Goal: Information Seeking & Learning: Learn about a topic

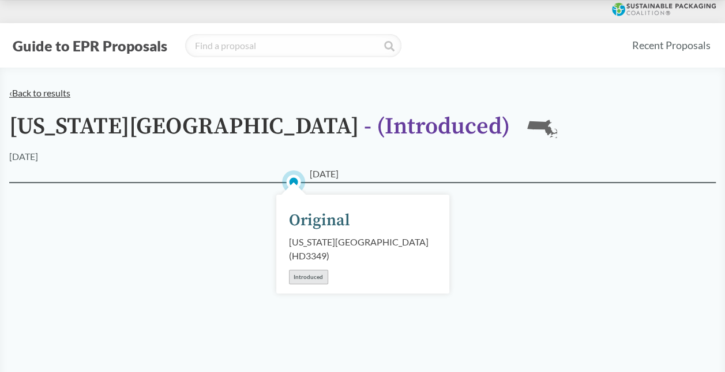
click at [49, 91] on link "‹ Back to results" at bounding box center [39, 92] width 61 height 11
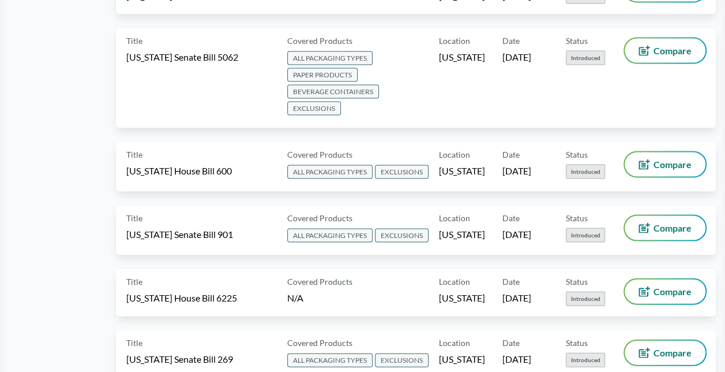
scroll to position [1124, 0]
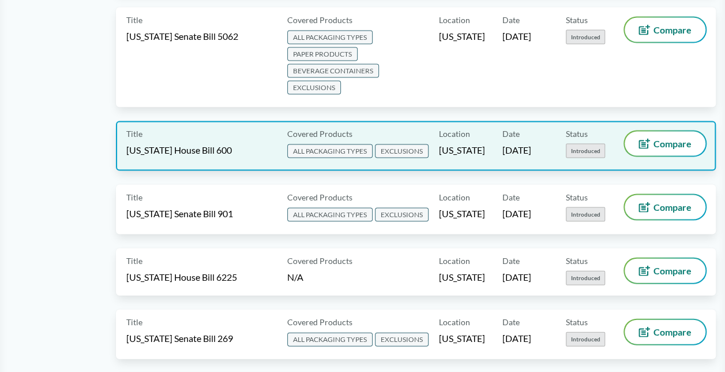
drag, startPoint x: 597, startPoint y: 112, endPoint x: 229, endPoint y: 121, distance: 368.9
click at [229, 132] on div "Title Tennessee House Bill 600" at bounding box center [204, 146] width 156 height 29
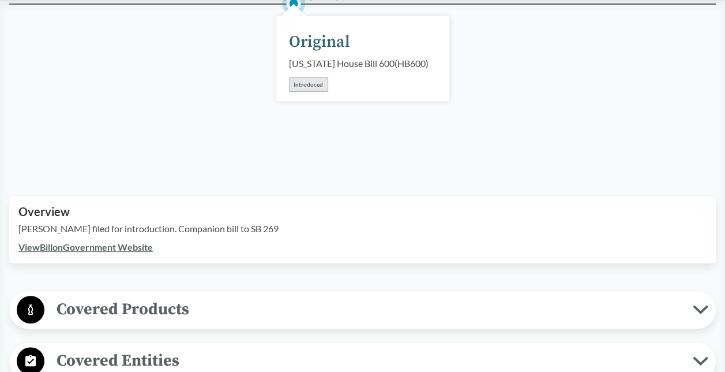
scroll to position [174, 0]
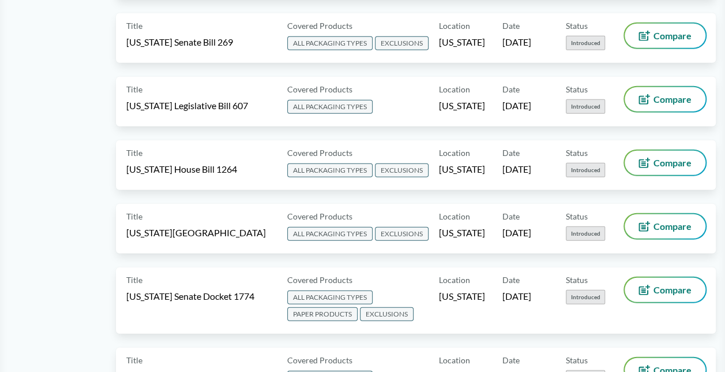
scroll to position [1494, 0]
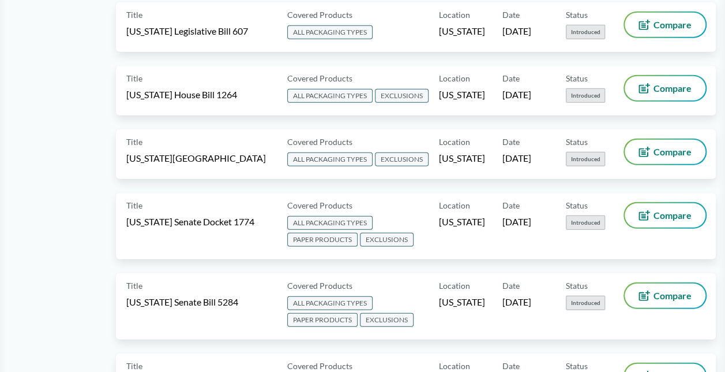
drag, startPoint x: 241, startPoint y: 145, endPoint x: 68, endPoint y: 145, distance: 173.1
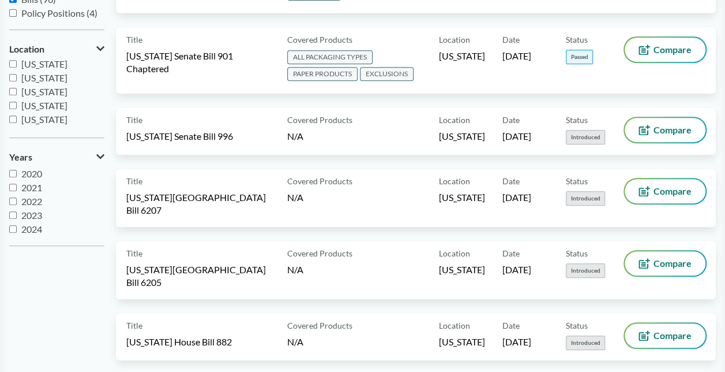
scroll to position [85, 0]
click at [13, 77] on input "[US_STATE]" at bounding box center [13, 77] width 8 height 8
checkbox input "true"
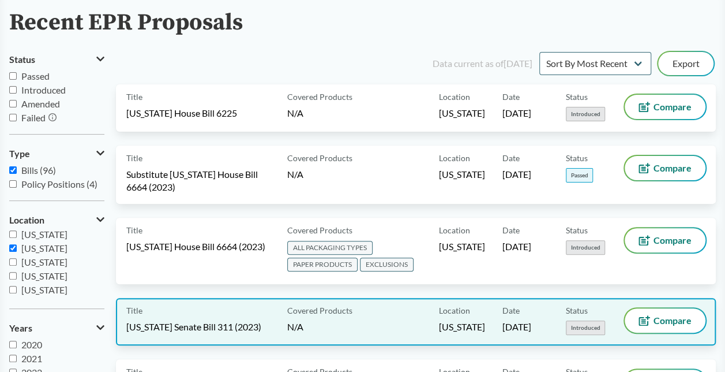
scroll to position [67, 0]
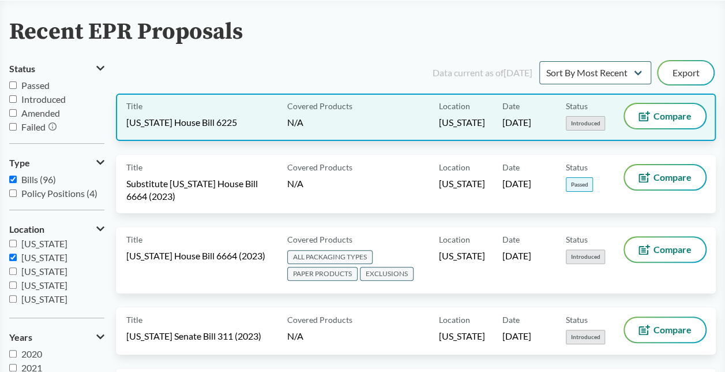
click at [379, 121] on div "Covered Products N/A" at bounding box center [361, 117] width 156 height 27
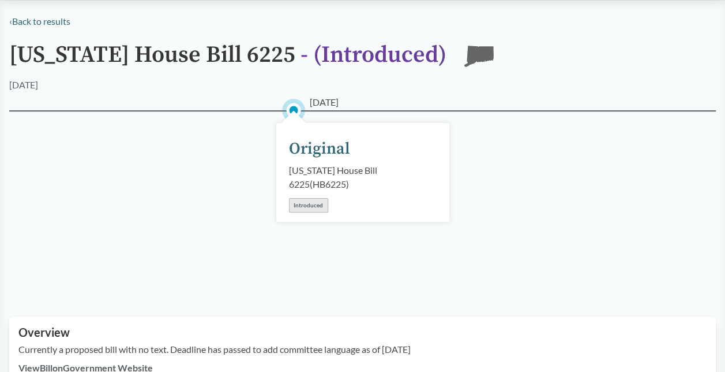
scroll to position [71, 0]
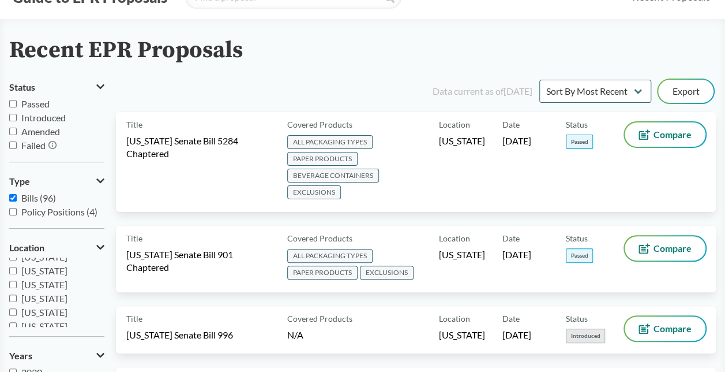
scroll to position [77, 0]
click at [12, 281] on input "[US_STATE]" at bounding box center [13, 284] width 8 height 8
checkbox input "true"
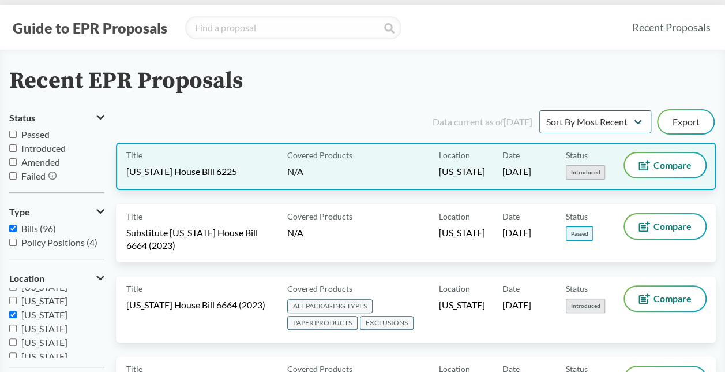
scroll to position [0, 0]
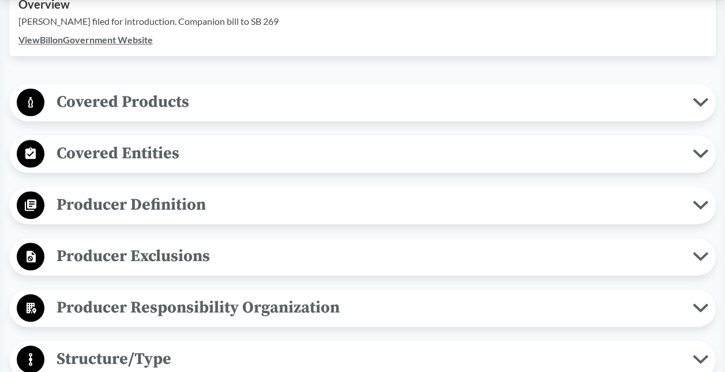
scroll to position [348, 0]
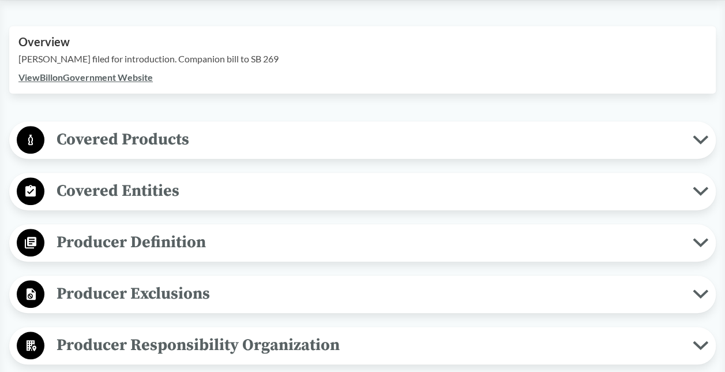
click at [178, 130] on span "Covered Products" at bounding box center [368, 139] width 649 height 26
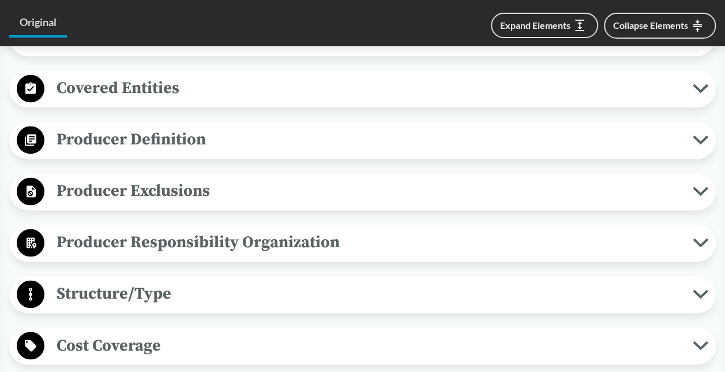
scroll to position [784, 0]
click at [156, 95] on span "Covered Entities" at bounding box center [368, 87] width 649 height 26
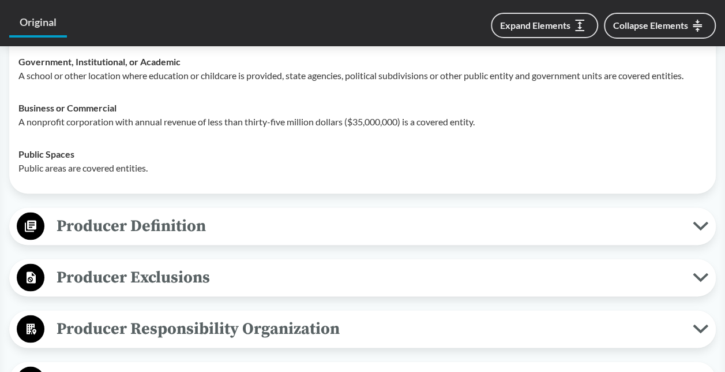
scroll to position [893, 0]
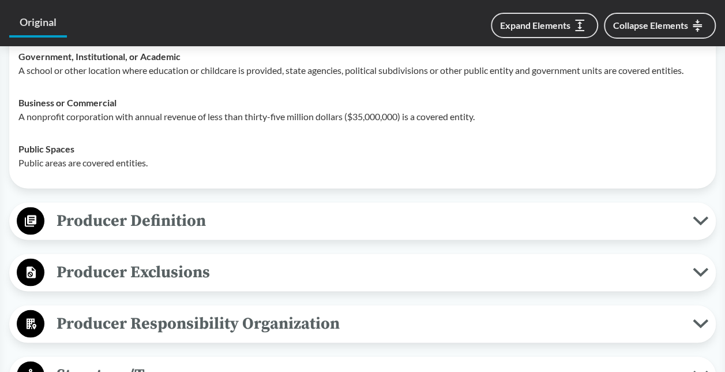
click at [134, 228] on span "Producer Definition" at bounding box center [368, 220] width 649 height 26
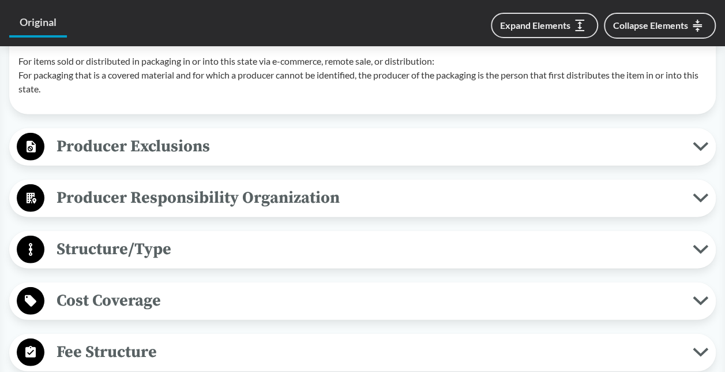
scroll to position [1488, 0]
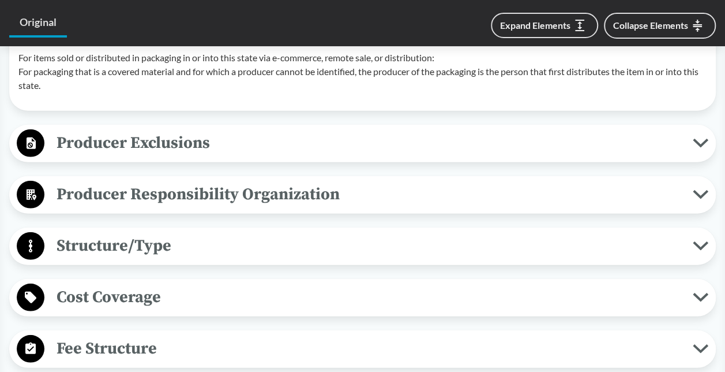
click at [133, 138] on span "Producer Exclusions" at bounding box center [368, 143] width 649 height 26
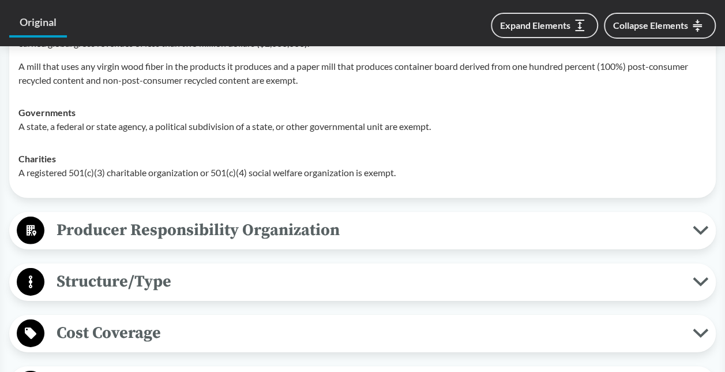
scroll to position [1648, 0]
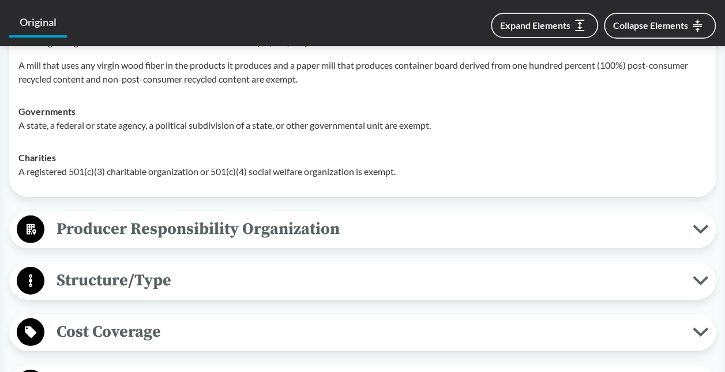
click at [103, 222] on span "Producer Responsibility Organization" at bounding box center [368, 229] width 649 height 26
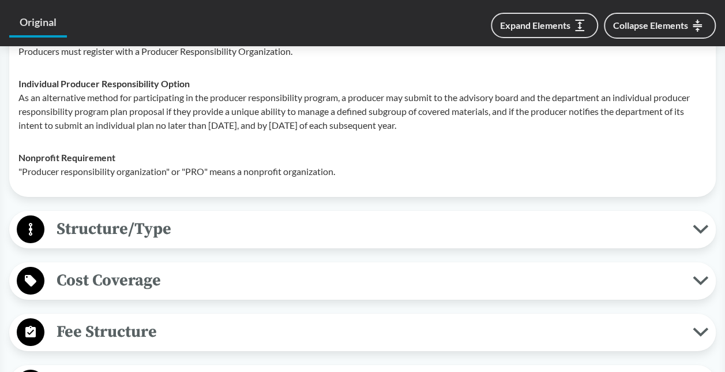
scroll to position [1885, 0]
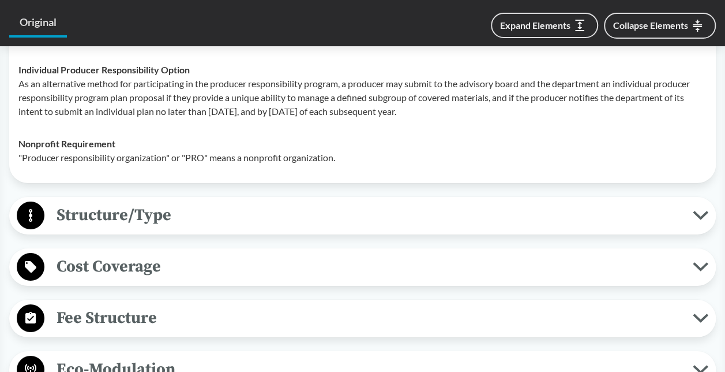
drag, startPoint x: 103, startPoint y: 221, endPoint x: 90, endPoint y: 220, distance: 12.7
click at [90, 220] on span "Structure/Type" at bounding box center [368, 215] width 649 height 26
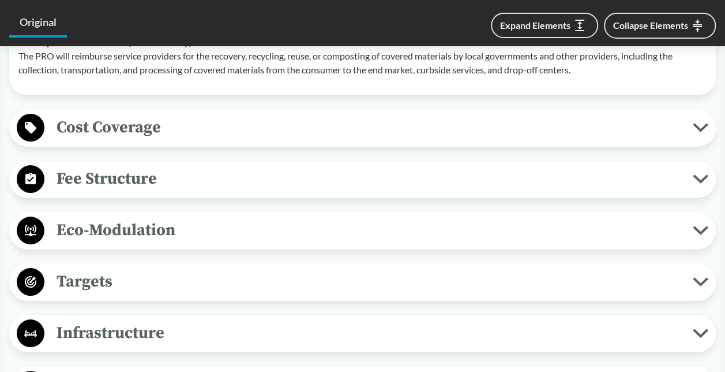
scroll to position [2094, 0]
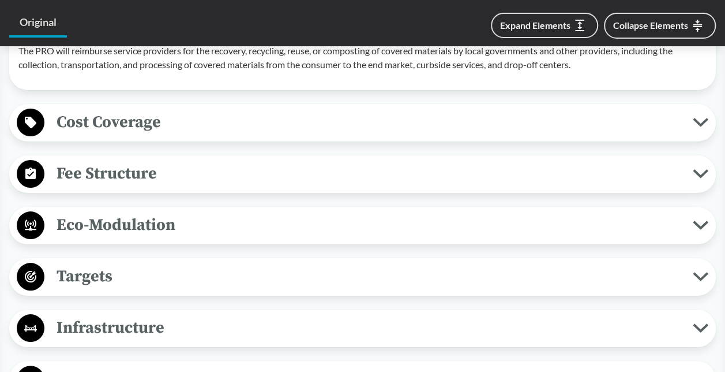
click at [120, 115] on span "Cost Coverage" at bounding box center [368, 122] width 649 height 26
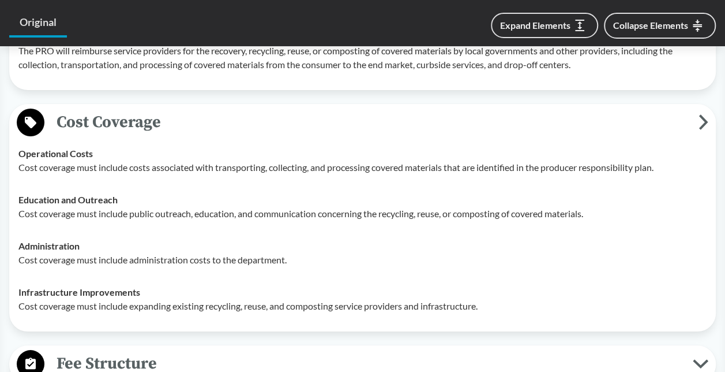
scroll to position [2159, 0]
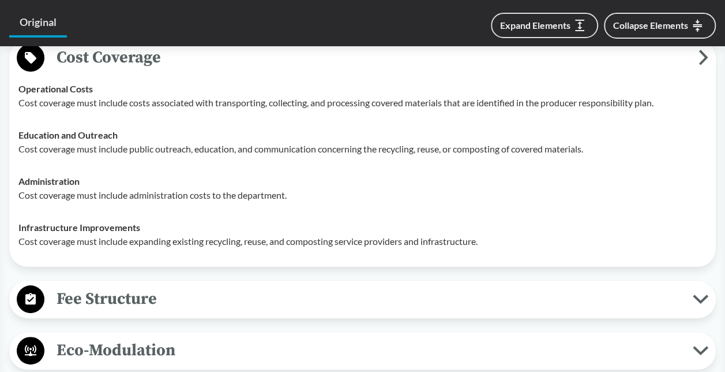
click at [120, 78] on td "Operational Costs Cost coverage must include costs associated with transporting…" at bounding box center [362, 96] width 699 height 46
click at [128, 286] on span "Fee Structure" at bounding box center [368, 299] width 649 height 26
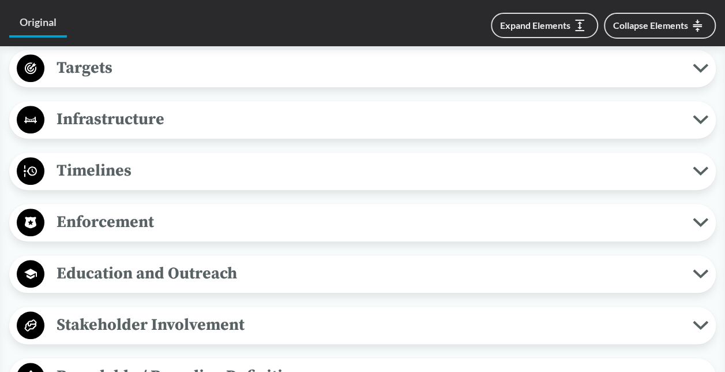
scroll to position [2569, 0]
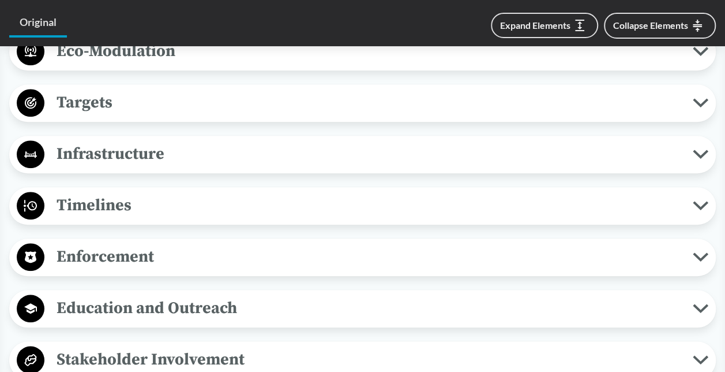
click at [115, 88] on button "Targets" at bounding box center [362, 102] width 699 height 29
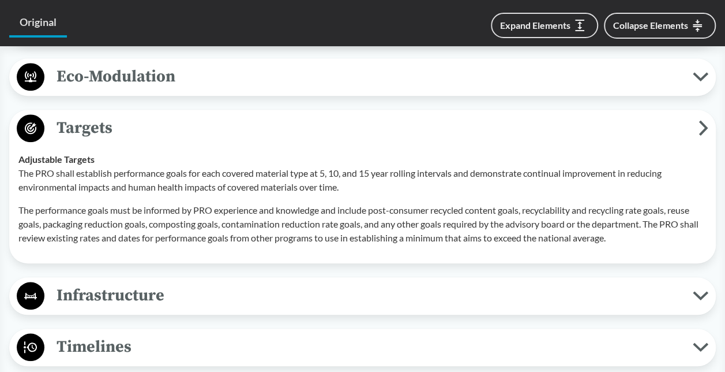
scroll to position [2543, 0]
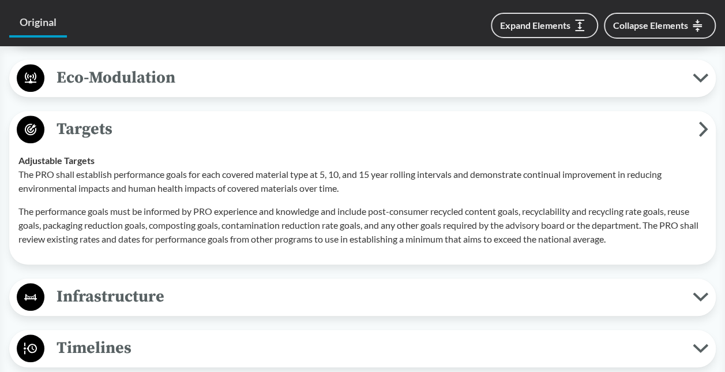
click at [104, 84] on span "Eco-Modulation" at bounding box center [368, 78] width 649 height 26
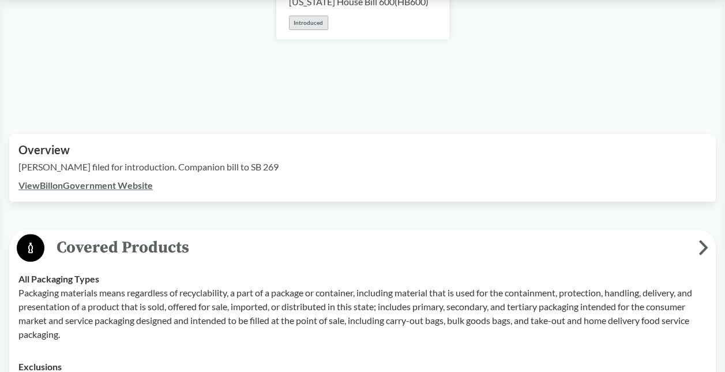
scroll to position [0, 0]
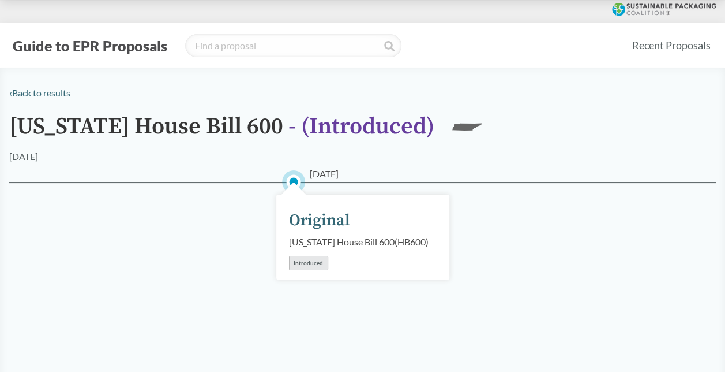
click at [58, 89] on link "‹ Back to results" at bounding box center [39, 92] width 61 height 11
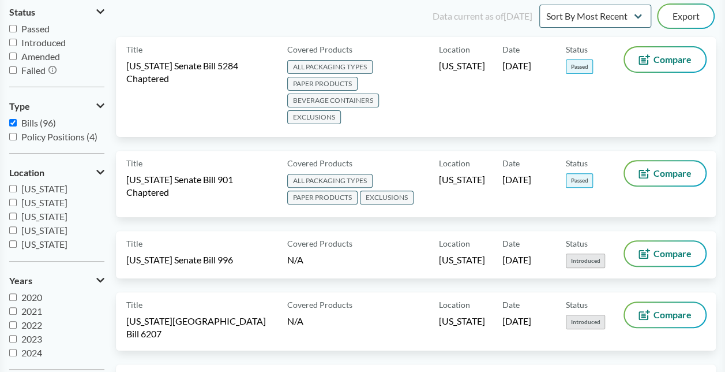
scroll to position [112, 0]
click at [12, 245] on input "[US_STATE]" at bounding box center [13, 243] width 8 height 8
checkbox input "true"
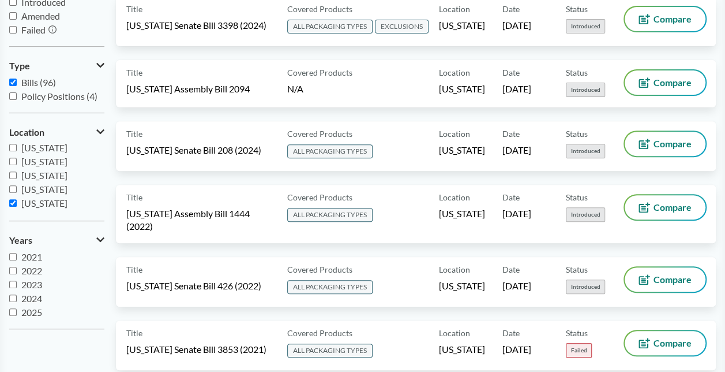
scroll to position [164, 0]
click at [14, 313] on input "2025" at bounding box center [13, 312] width 8 height 8
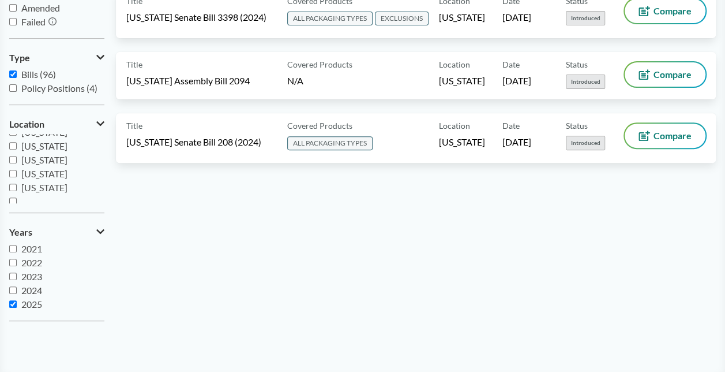
scroll to position [173, 0]
click at [0, 357] on main "Recent EPR Proposals Status Passed Introduced Amended Failed Type Bills (96) Po…" at bounding box center [362, 135] width 725 height 481
click at [25, 305] on span "2025" at bounding box center [31, 303] width 21 height 11
click at [17, 305] on input "2025" at bounding box center [13, 304] width 8 height 8
checkbox input "false"
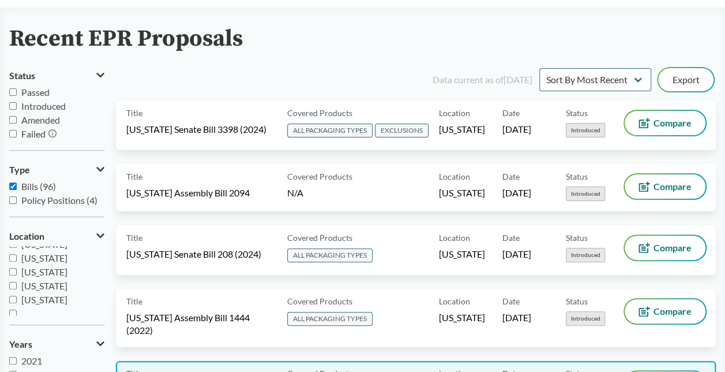
scroll to position [0, 0]
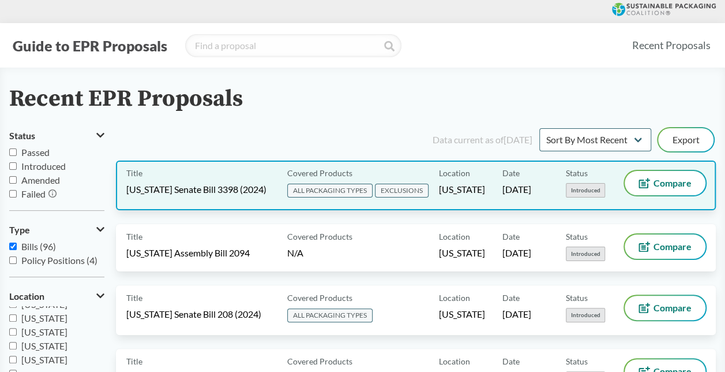
click at [254, 183] on span "[US_STATE] Senate Bill 3398 (2024)" at bounding box center [196, 189] width 140 height 13
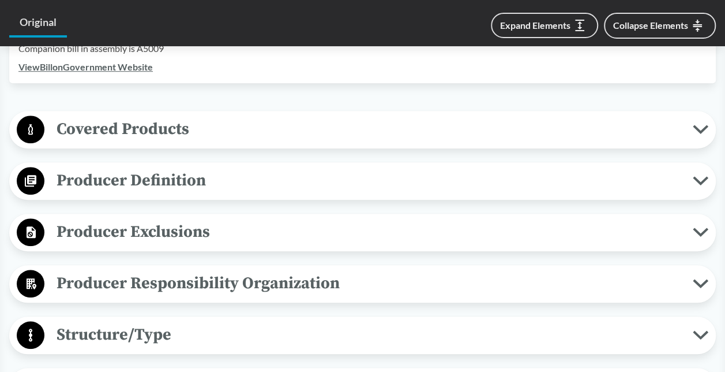
scroll to position [387, 0]
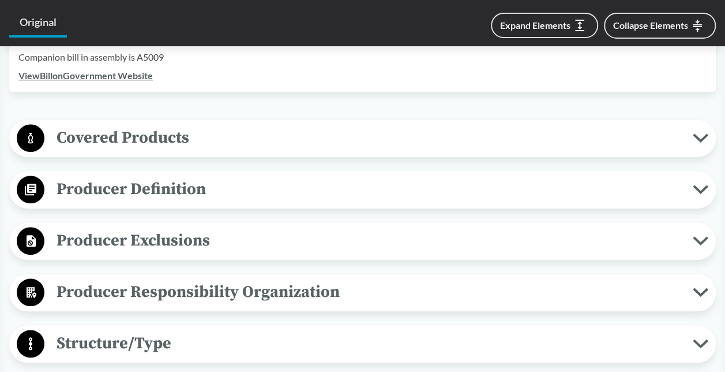
click at [134, 138] on span "Covered Products" at bounding box center [368, 138] width 649 height 26
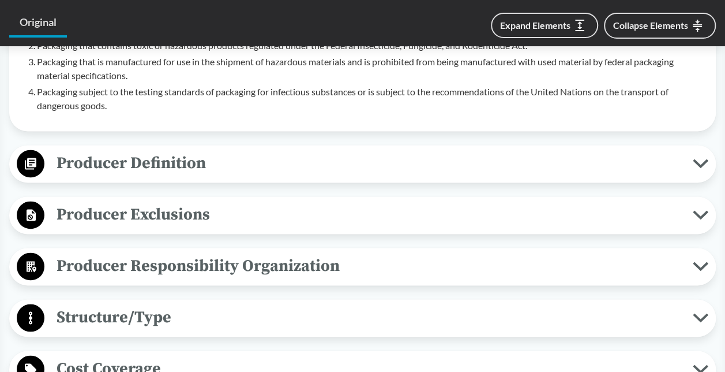
scroll to position [702, 0]
click at [167, 172] on span "Producer Definition" at bounding box center [368, 162] width 649 height 26
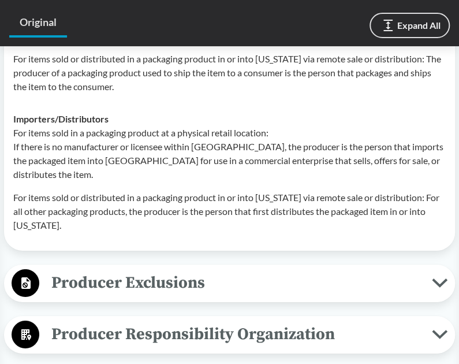
scroll to position [1227, 0]
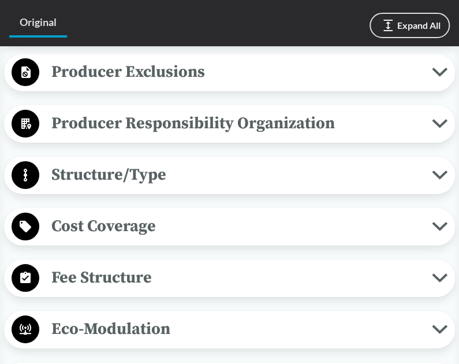
click at [166, 138] on button "Producer Responsibility Organization" at bounding box center [229, 123] width 443 height 29
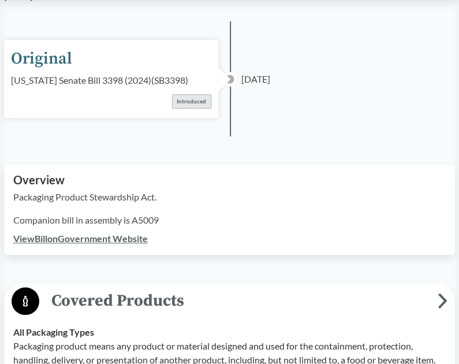
scroll to position [130, 0]
drag, startPoint x: 98, startPoint y: 239, endPoint x: 209, endPoint y: 253, distance: 111.7
click at [209, 253] on div "Overview Packaging Product Stewardship Act. Companion bill in assembly is A5009…" at bounding box center [229, 209] width 451 height 91
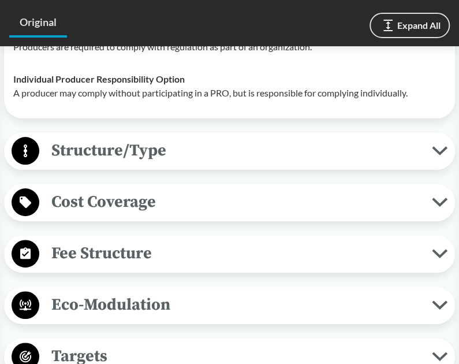
scroll to position [1431, 0]
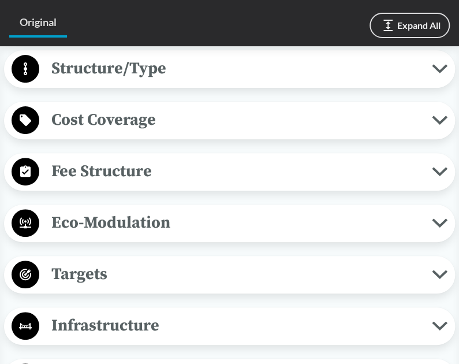
click at [152, 88] on div "Structure/Type Financial and Full Operational Producers are responsible for all…" at bounding box center [229, 69] width 451 height 38
click at [147, 81] on span "Structure/Type" at bounding box center [235, 68] width 392 height 26
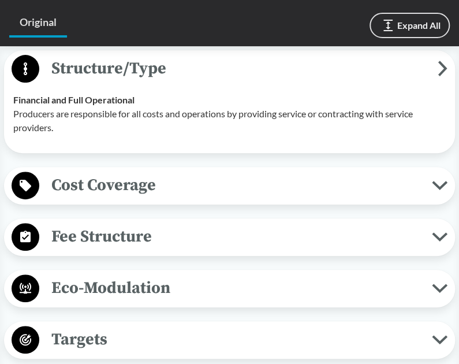
scroll to position [1487, 0]
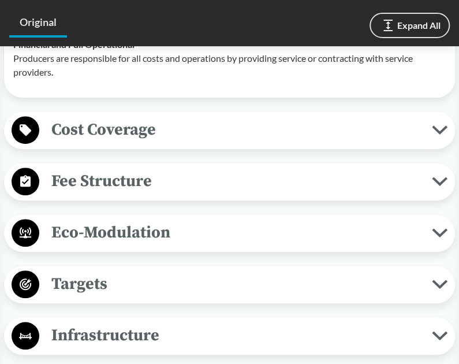
click at [264, 143] on span "Cost Coverage" at bounding box center [235, 130] width 392 height 26
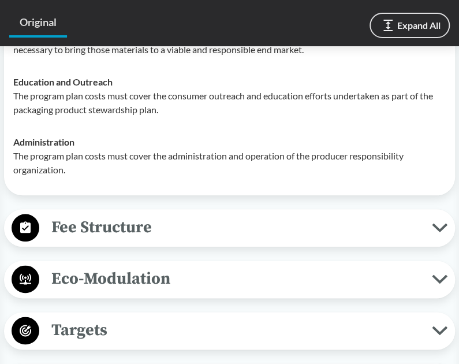
scroll to position [1561, 0]
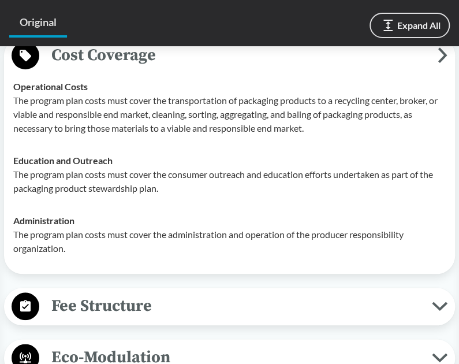
click at [123, 204] on td "Education and Outreach The program plan costs must cover the consumer outreach …" at bounding box center [229, 174] width 443 height 60
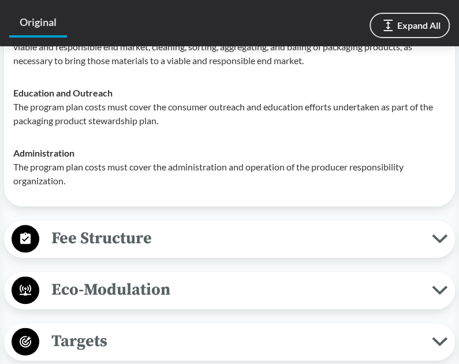
scroll to position [1798, 0]
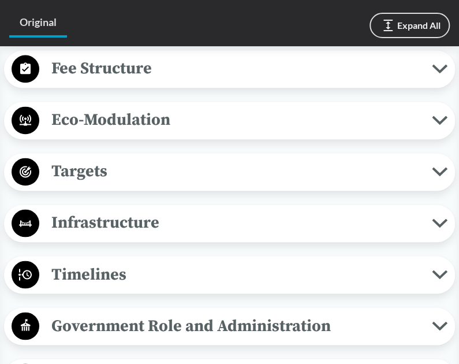
click at [163, 81] on span "Fee Structure" at bounding box center [235, 68] width 392 height 26
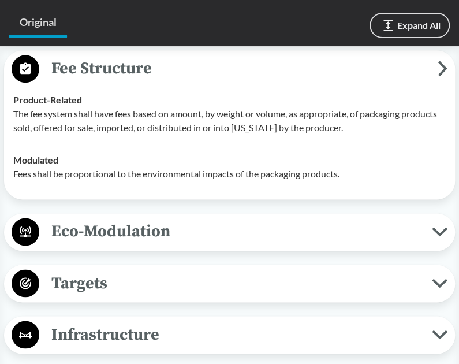
click at [163, 81] on span "Fee Structure" at bounding box center [238, 68] width 398 height 26
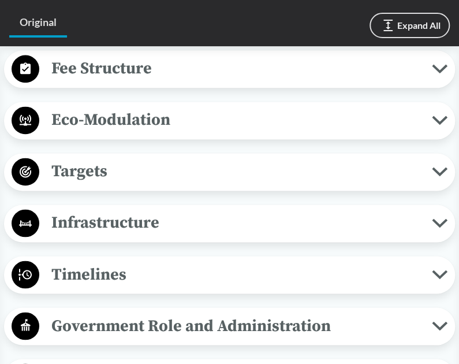
click at [137, 133] on span "Eco-Modulation" at bounding box center [235, 120] width 392 height 26
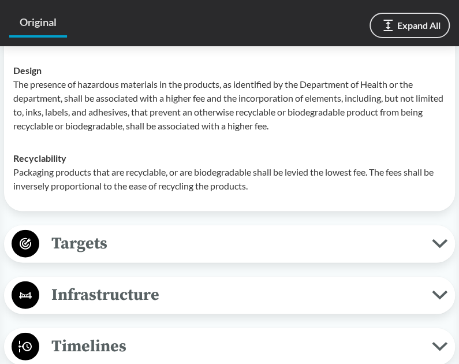
scroll to position [2153, 0]
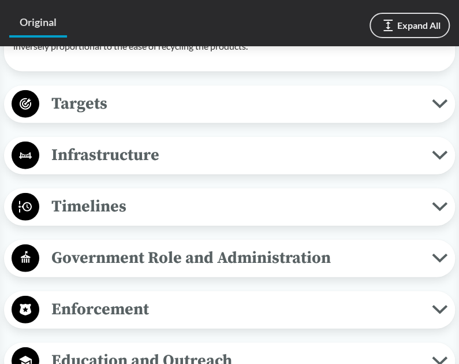
click at [127, 117] on span "Targets" at bounding box center [235, 104] width 392 height 26
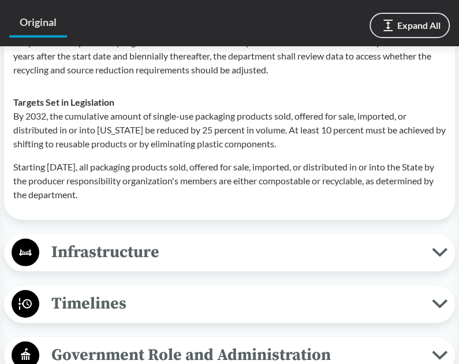
scroll to position [2274, 0]
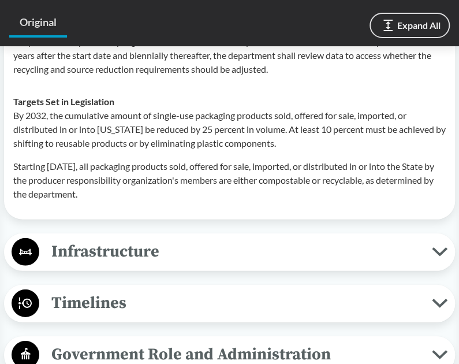
click at [229, 201] on p "Starting January 1, 2034, all packaging products sold, offered for sale, import…" at bounding box center [229, 180] width 432 height 42
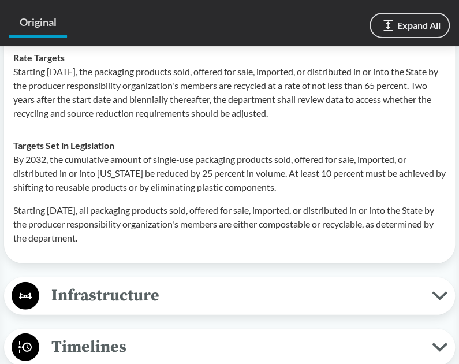
scroll to position [2229, 0]
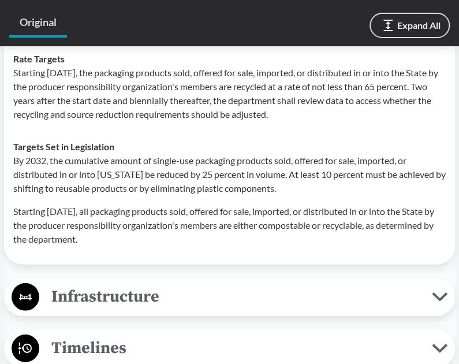
click at [229, 195] on p "By 2032, the cumulative amount of single-use packaging products sold, offered f…" at bounding box center [229, 175] width 432 height 42
drag, startPoint x: 229, startPoint y: 212, endPoint x: 327, endPoint y: 187, distance: 101.8
click at [327, 187] on p "By 2032, the cumulative amount of single-use packaging products sold, offered f…" at bounding box center [229, 175] width 432 height 42
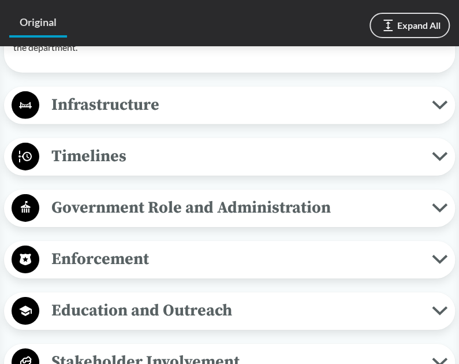
scroll to position [2421, 0]
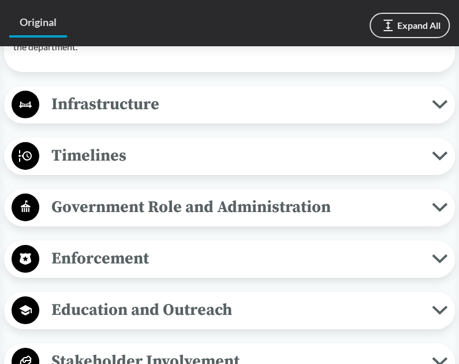
click at [300, 117] on span "Infrastructure" at bounding box center [235, 104] width 392 height 26
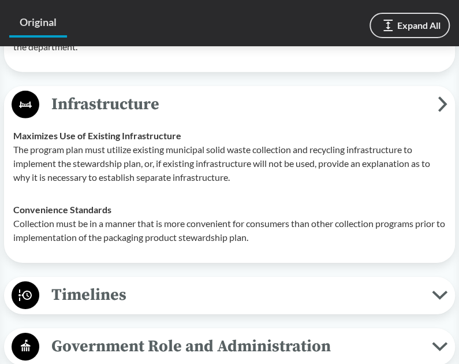
click at [300, 117] on span "Infrastructure" at bounding box center [238, 104] width 398 height 26
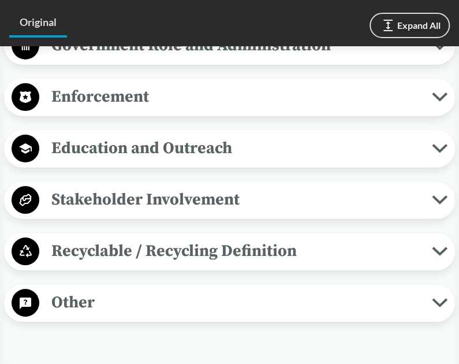
scroll to position [2521, 0]
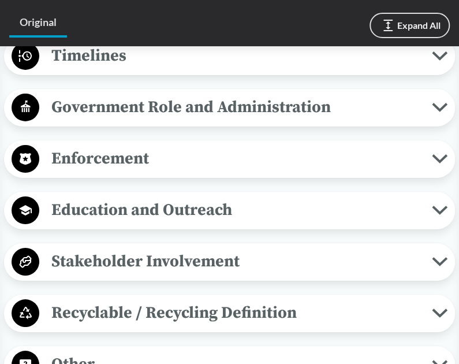
click at [180, 75] on div "Timelines Deadline to Register No later than two years after the effective date…" at bounding box center [229, 57] width 451 height 38
click at [172, 69] on span "Timelines" at bounding box center [235, 56] width 392 height 26
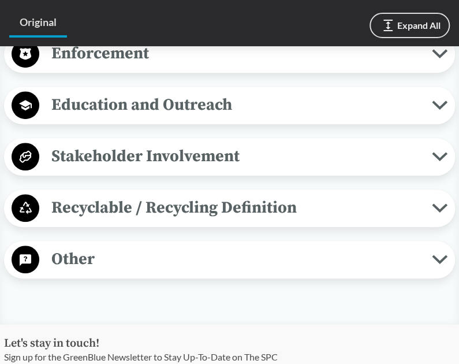
scroll to position [2891, 0]
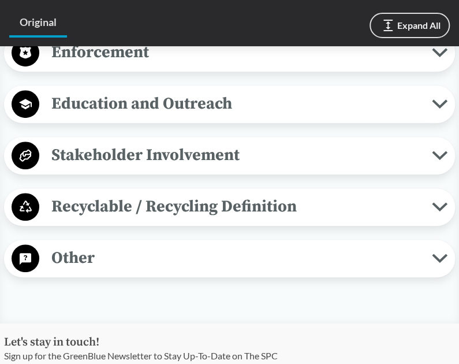
click at [174, 117] on span "Education and Outreach" at bounding box center [235, 104] width 392 height 26
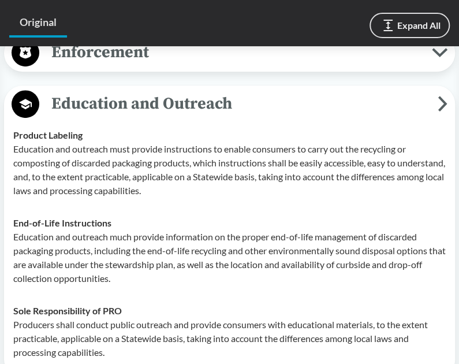
click at [174, 117] on span "Education and Outreach" at bounding box center [238, 104] width 398 height 26
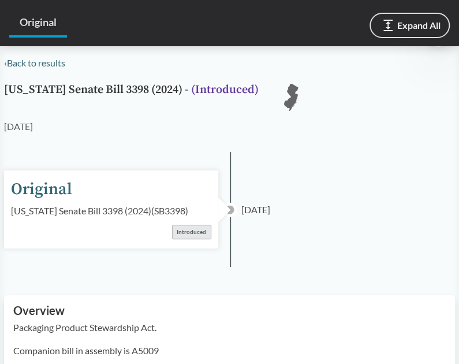
scroll to position [0, 0]
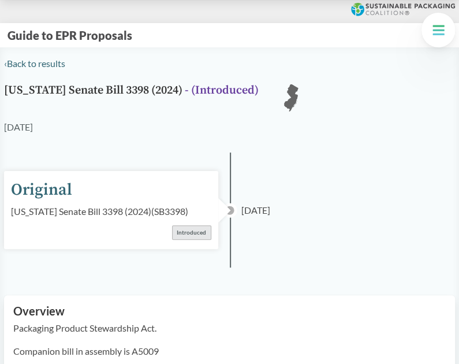
click at [123, 126] on div "[DATE]" at bounding box center [229, 127] width 451 height 14
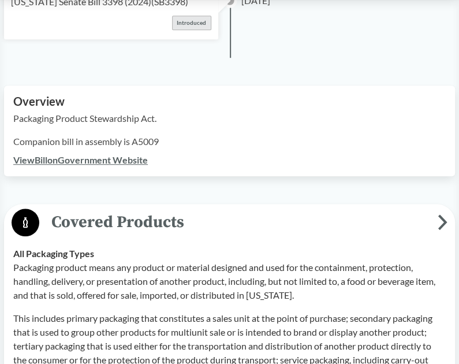
scroll to position [210, 0]
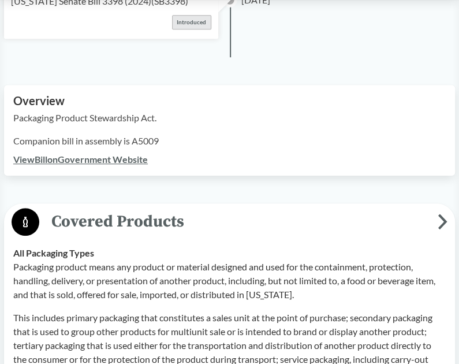
click at [118, 156] on link "View Bill on Government Website" at bounding box center [80, 159] width 134 height 11
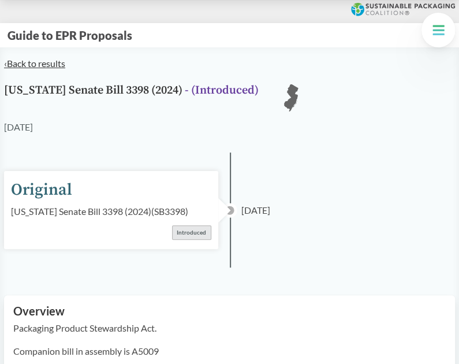
click at [44, 63] on link "‹ Back to results" at bounding box center [34, 63] width 61 height 11
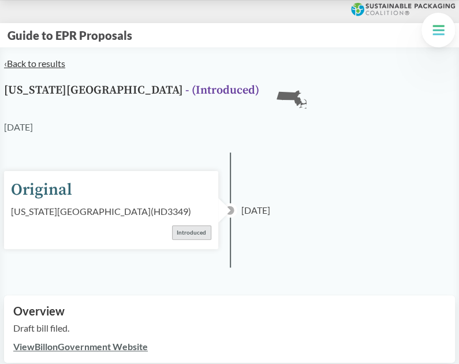
click at [48, 60] on link "‹ Back to results" at bounding box center [34, 63] width 61 height 11
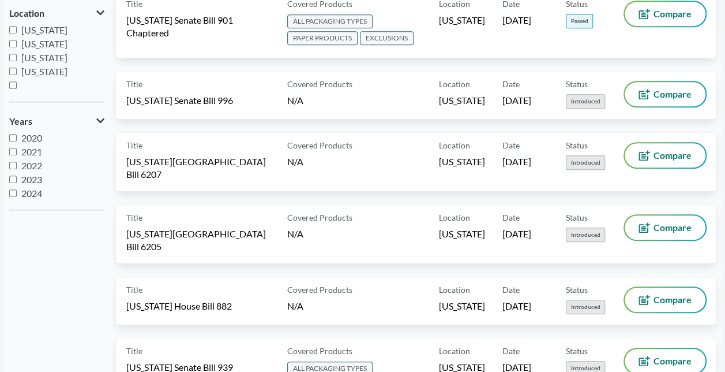
scroll to position [294, 0]
